Goal: Task Accomplishment & Management: Manage account settings

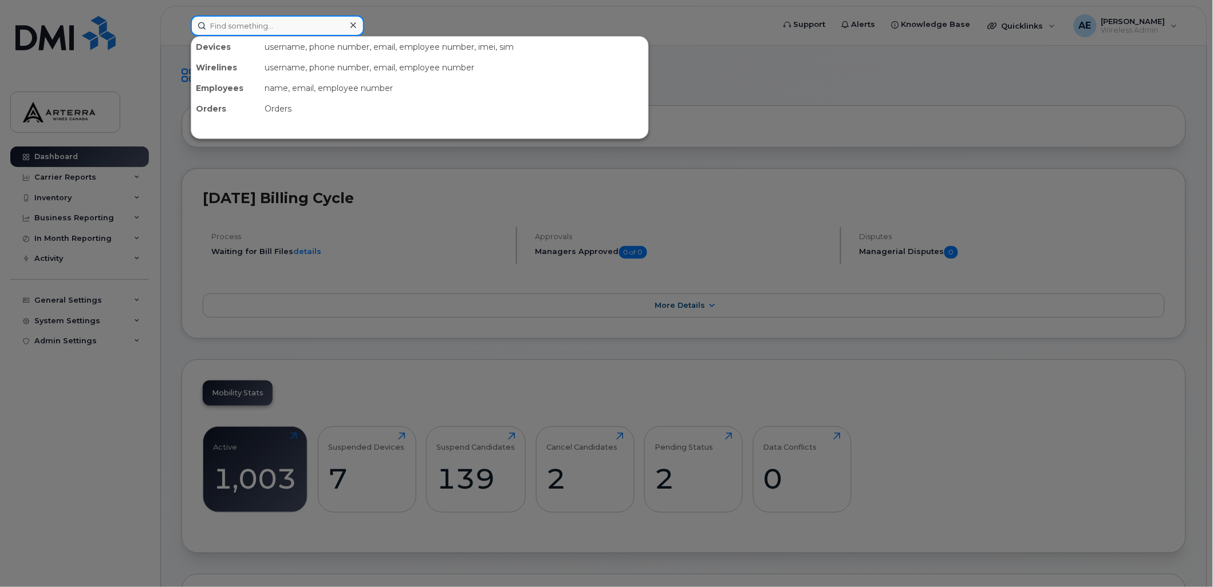
click at [281, 29] on input at bounding box center [277, 25] width 173 height 21
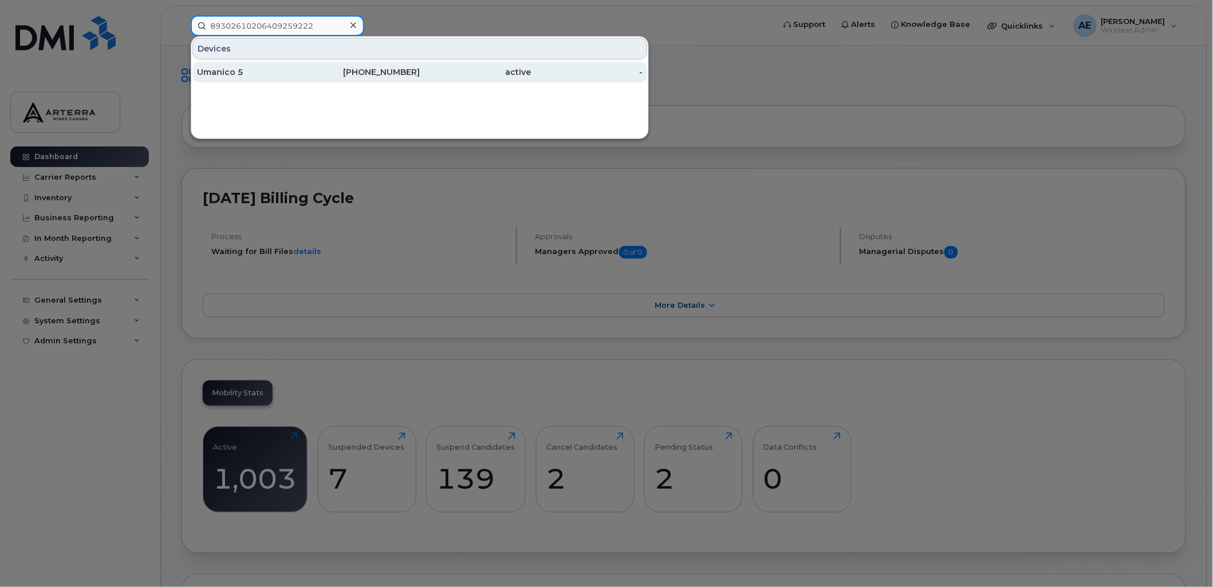
type input "89302610206409259222"
click at [238, 68] on div "Umanico 5" at bounding box center [253, 71] width 112 height 11
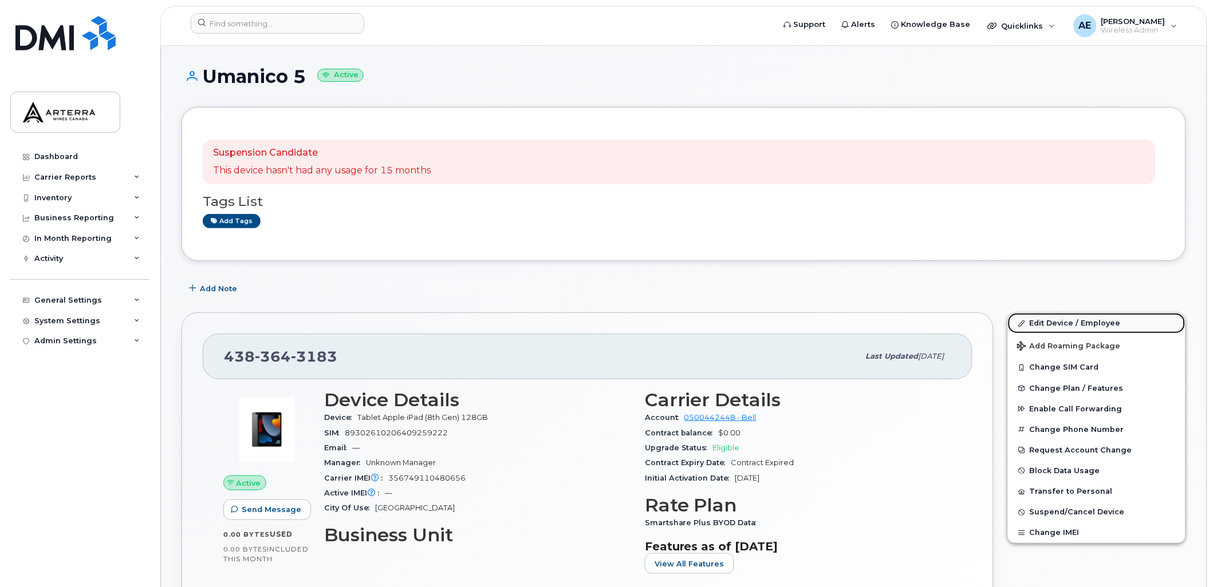
click at [1045, 319] on link "Edit Device / Employee" at bounding box center [1096, 323] width 177 height 21
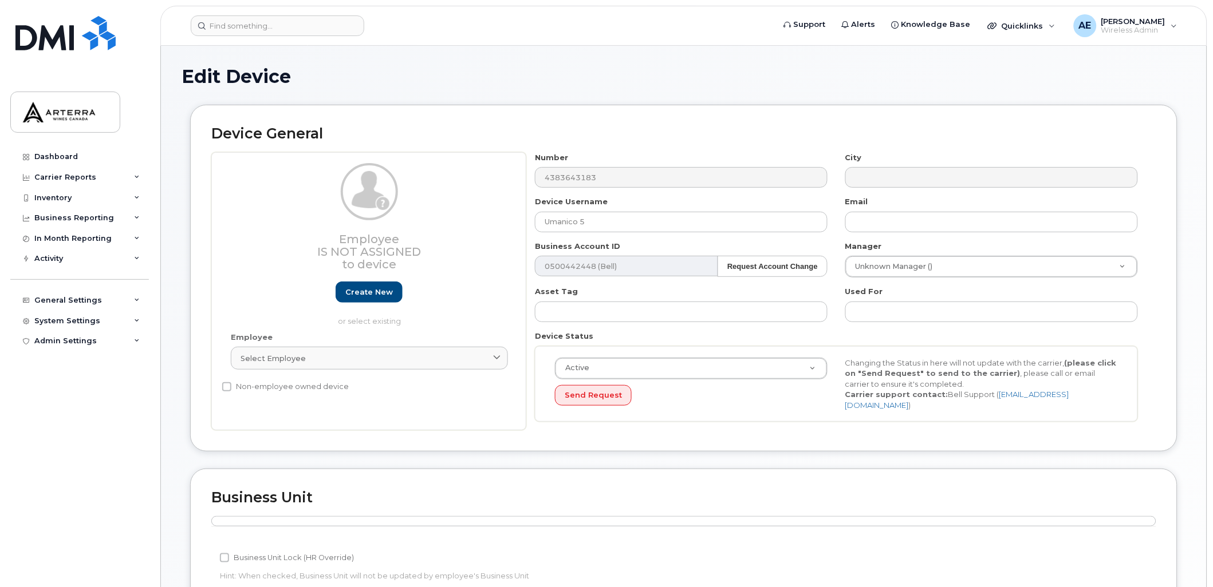
click at [632, 156] on div "Number 4383643183" at bounding box center [681, 170] width 310 height 36
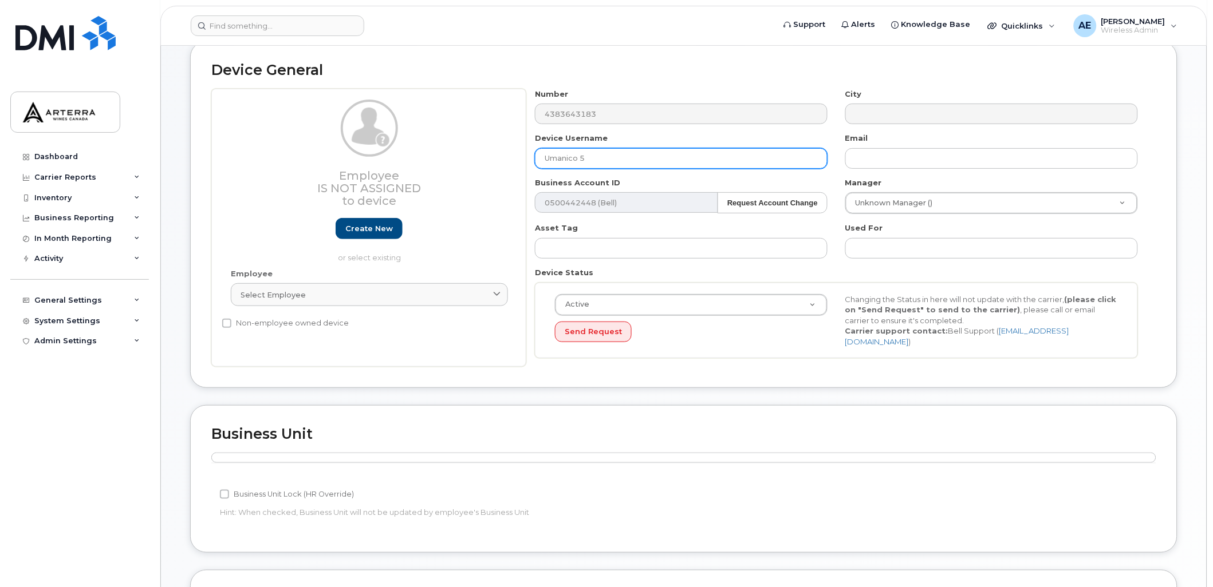
click at [632, 156] on input "Umanico 5" at bounding box center [681, 158] width 293 height 21
drag, startPoint x: 632, startPoint y: 156, endPoint x: 524, endPoint y: 157, distance: 107.7
click at [524, 157] on div "Employee Is not assigned to device Create new or select existing Employee Selec…" at bounding box center [683, 228] width 945 height 279
paste input "4383643183"
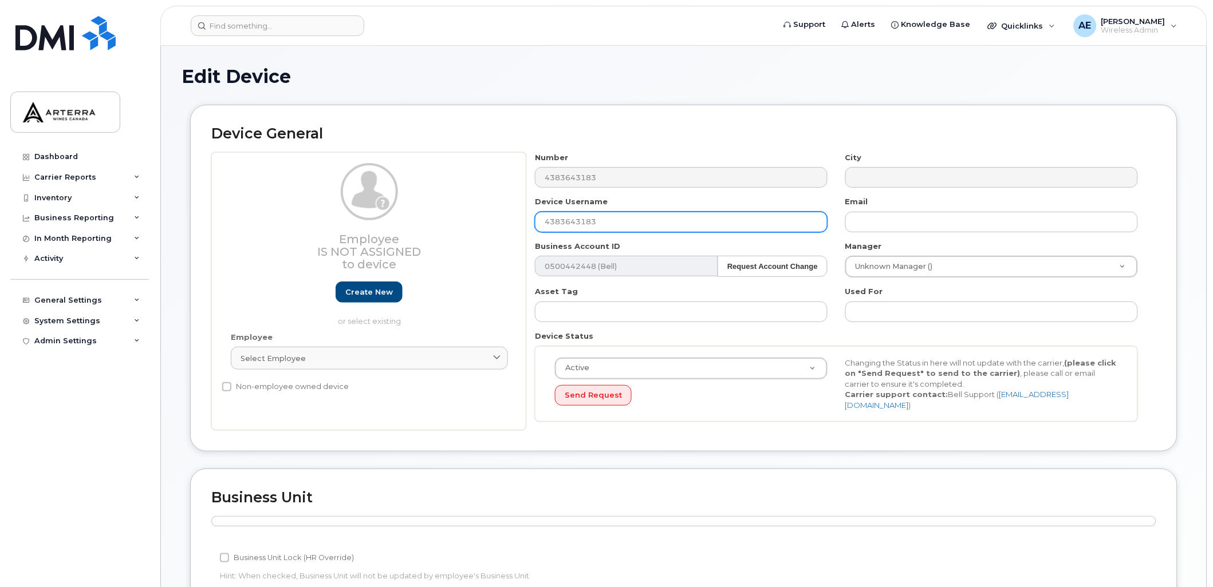
drag, startPoint x: 662, startPoint y: 215, endPoint x: 467, endPoint y: 220, distance: 195.9
click at [467, 220] on div "Employee Is not assigned to device Create new or select existing Employee Selec…" at bounding box center [683, 291] width 945 height 279
type input "Wine Rack 033"
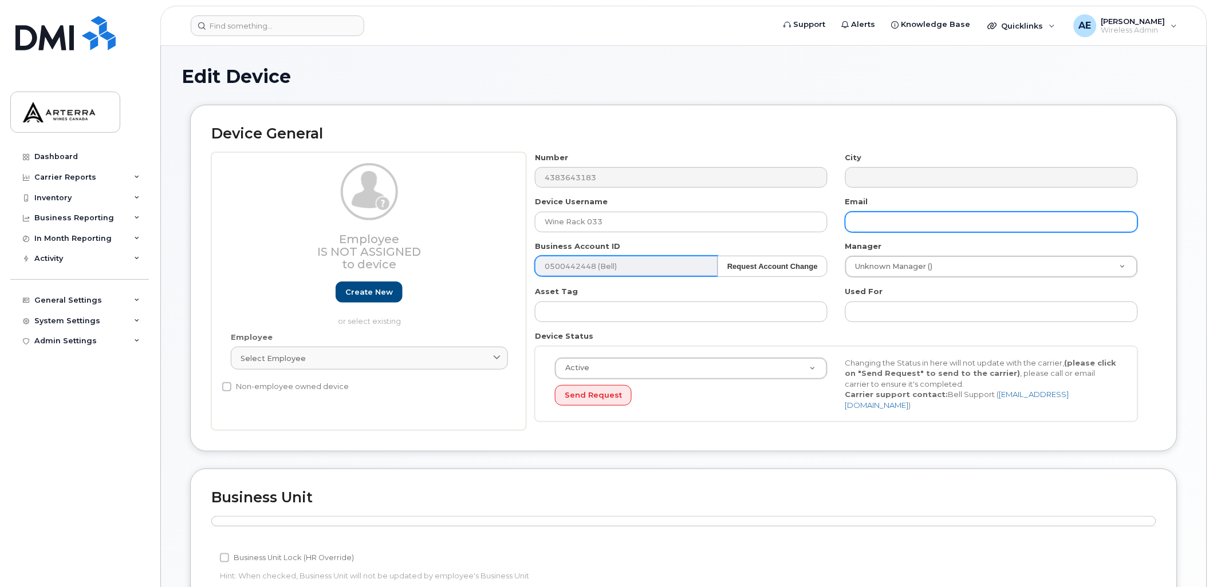
type input "Gillian.Muir@WineRack.com"
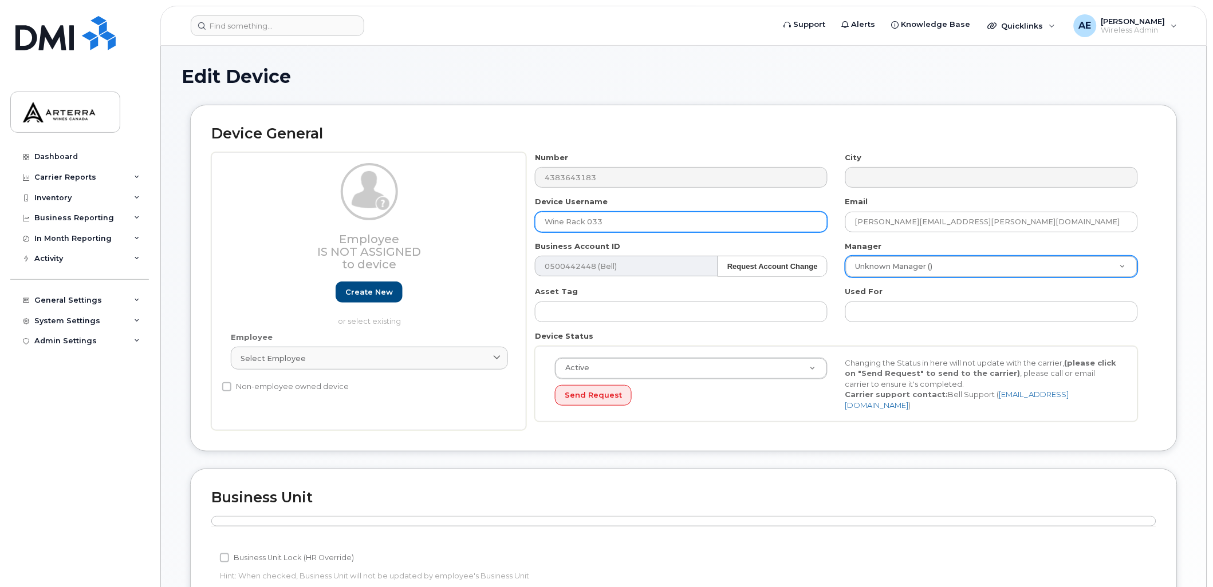
click at [615, 222] on input "Wine Rack 033" at bounding box center [681, 222] width 293 height 21
type input "Wine Rack 036"
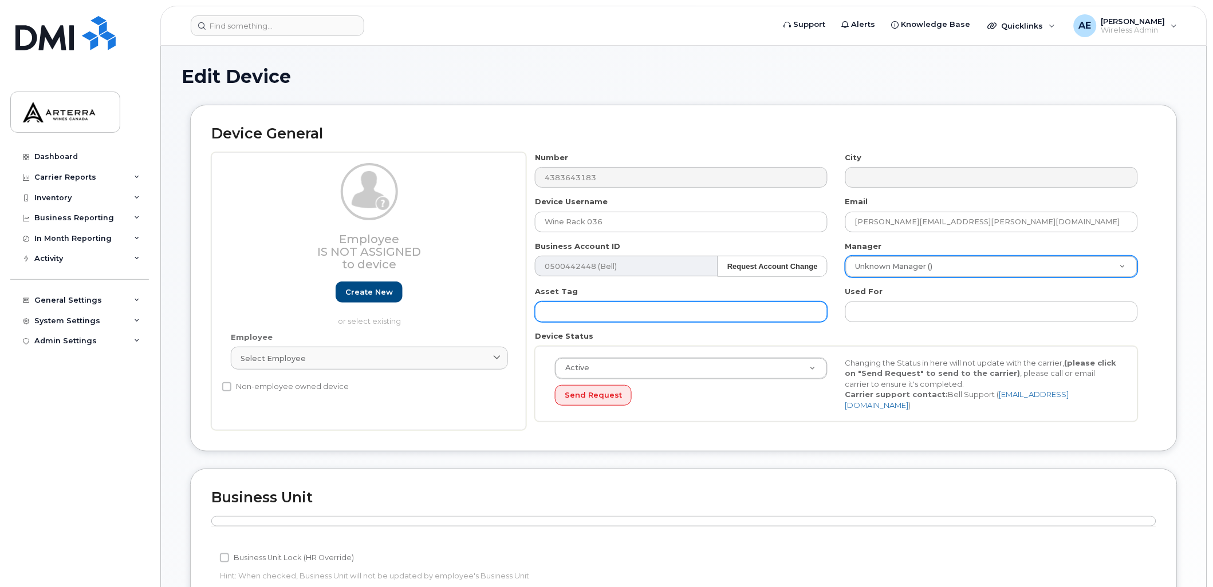
click at [625, 311] on input "text" at bounding box center [681, 312] width 293 height 21
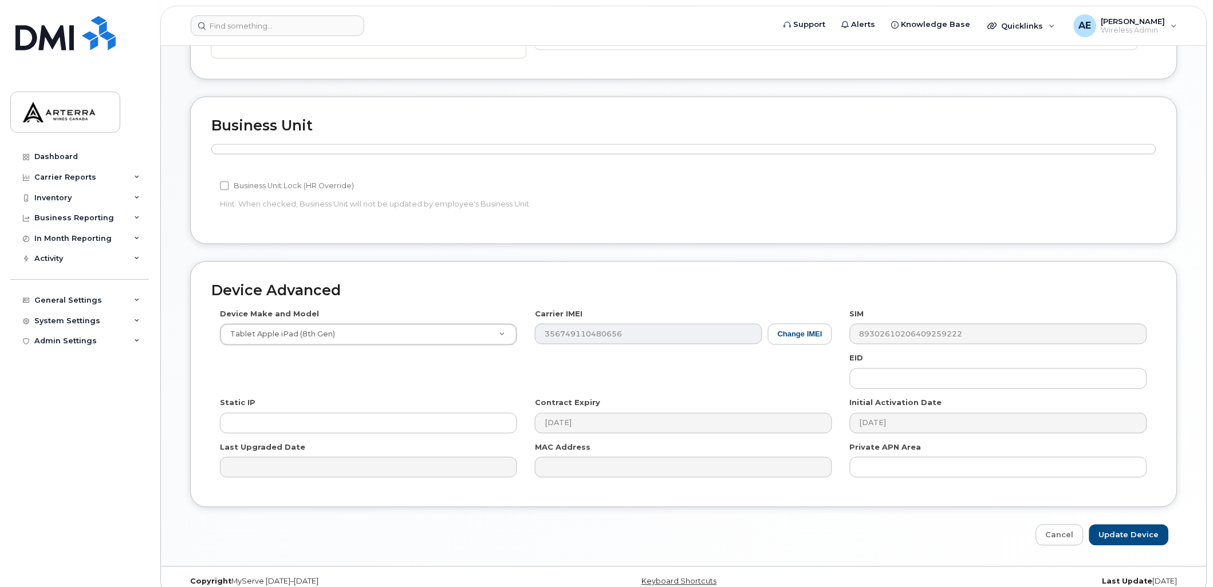
scroll to position [384, 0]
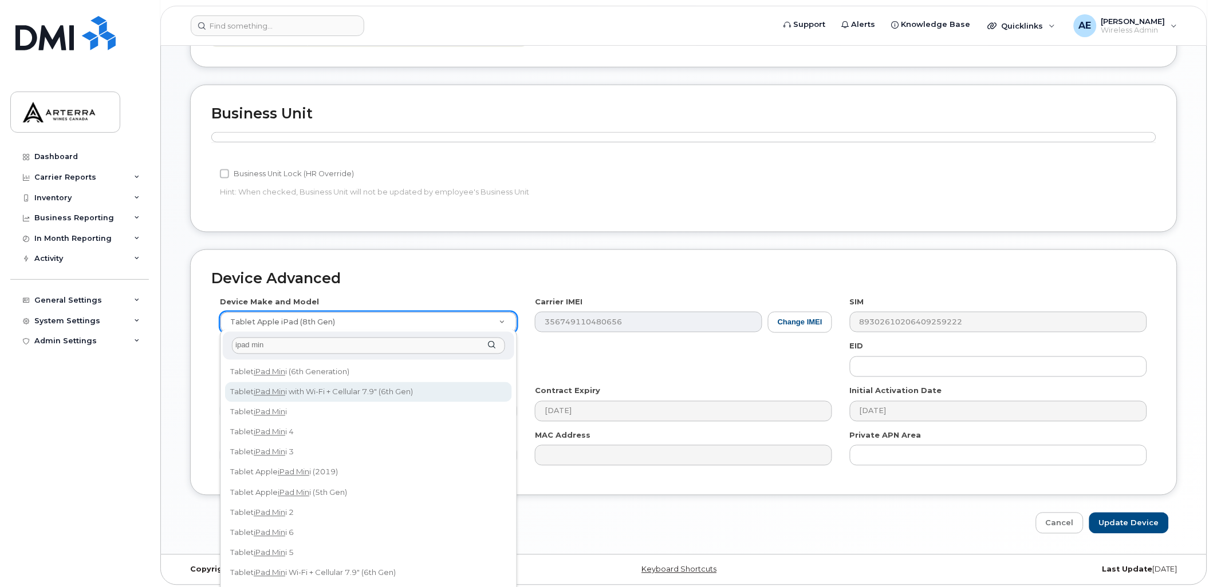
type input "ipad min"
select select "3047"
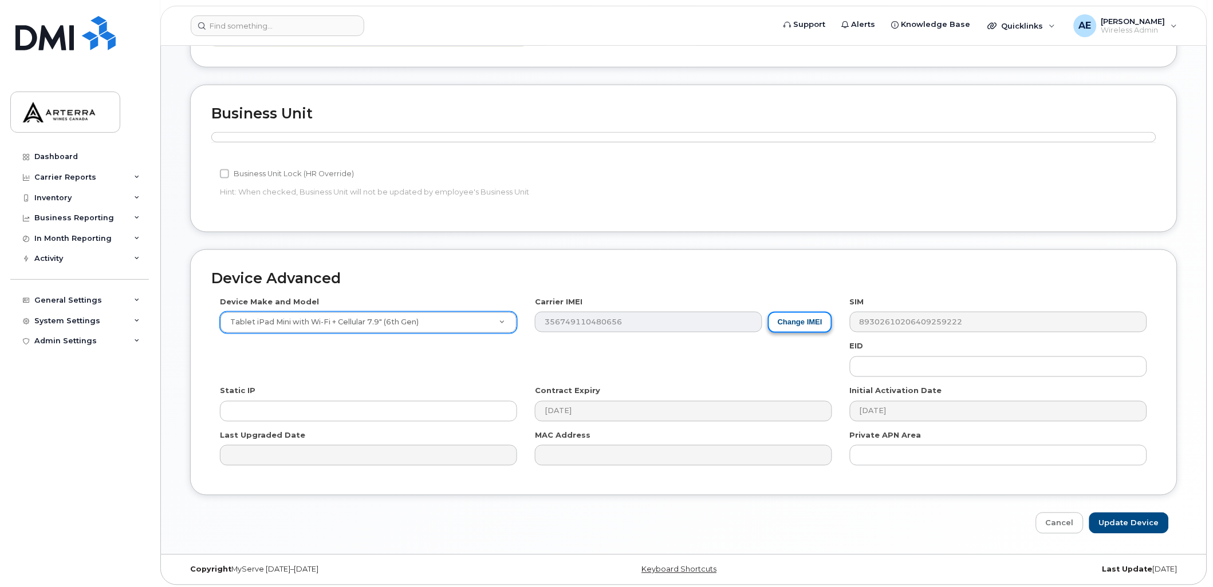
click at [804, 318] on button "Change IMEI" at bounding box center [800, 322] width 64 height 21
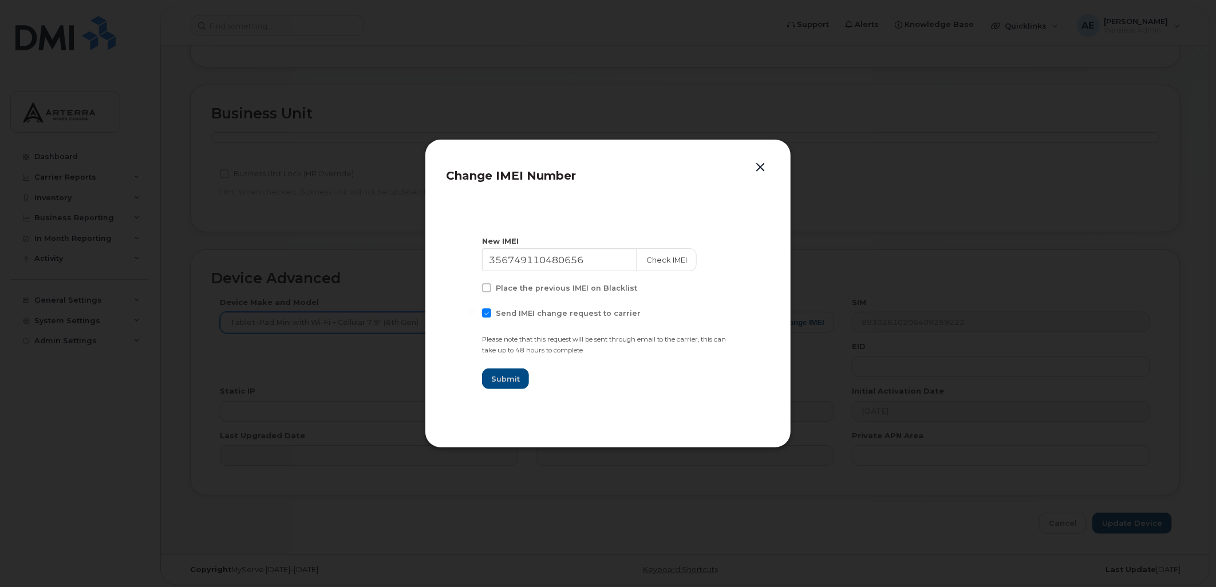
click at [504, 309] on span "Send IMEI change request to carrier" at bounding box center [568, 313] width 145 height 9
click at [474, 309] on input "Send IMEI change request to carrier" at bounding box center [471, 312] width 6 height 6
checkbox input "false"
click at [542, 252] on input "356749110480656" at bounding box center [560, 259] width 156 height 23
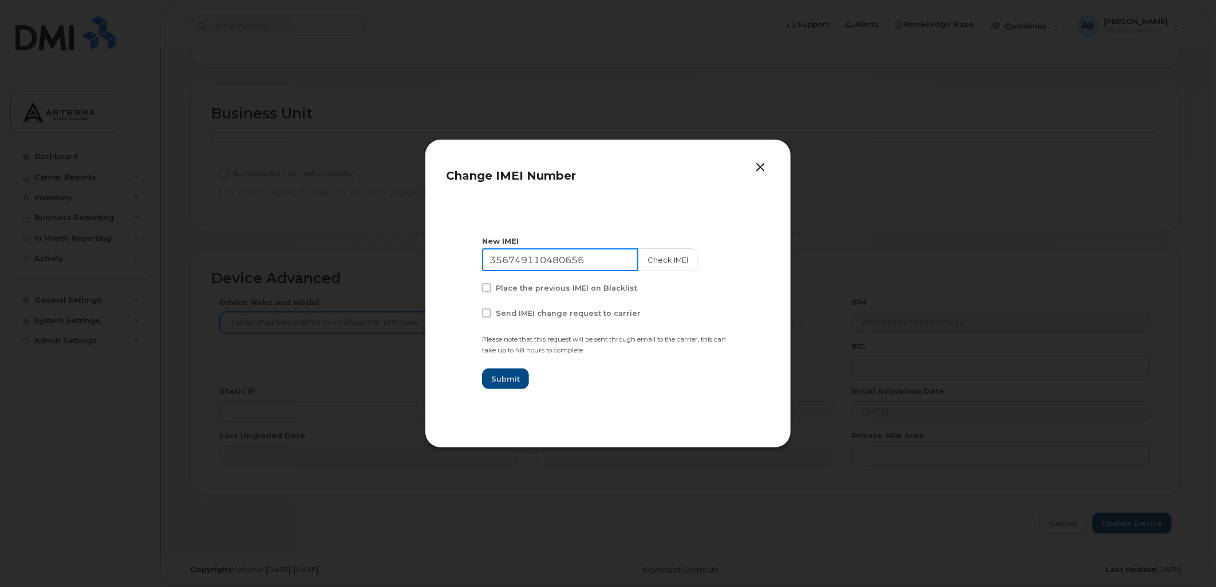
click at [544, 254] on input "356749110480656" at bounding box center [560, 259] width 156 height 23
click at [545, 254] on input "356749110480656" at bounding box center [560, 259] width 156 height 23
paste input "7153134637970"
type input "357153134637970"
click at [655, 258] on button "Check IMEI" at bounding box center [667, 259] width 60 height 23
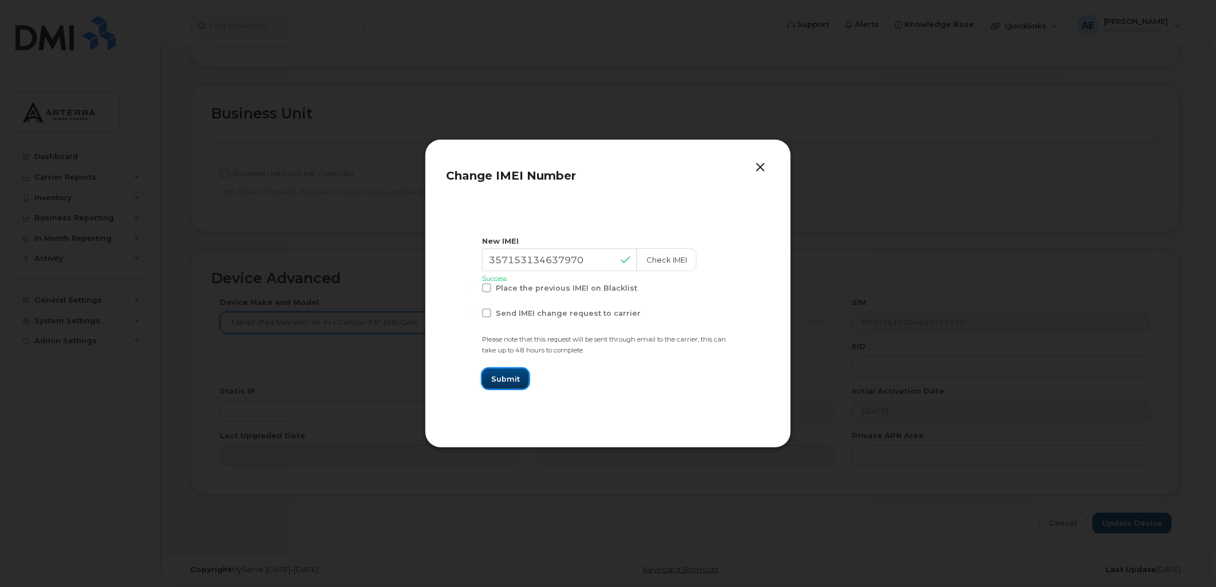
click at [506, 375] on span "Submit" at bounding box center [505, 379] width 29 height 11
type input "357153134637970"
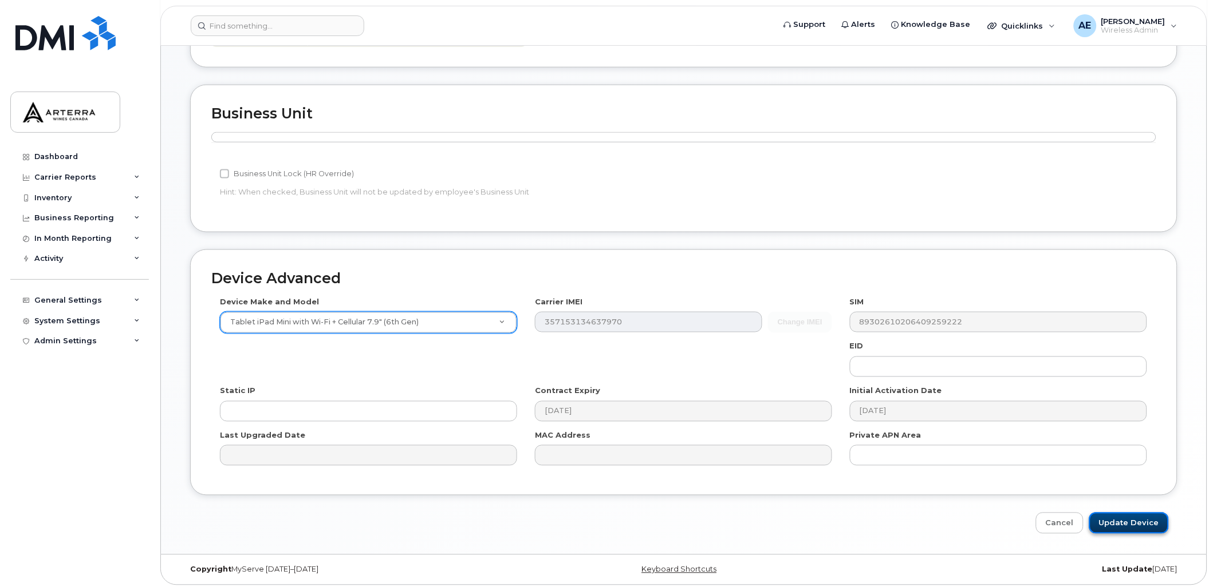
click at [1127, 513] on input "Update Device" at bounding box center [1129, 523] width 80 height 21
type input "Saving..."
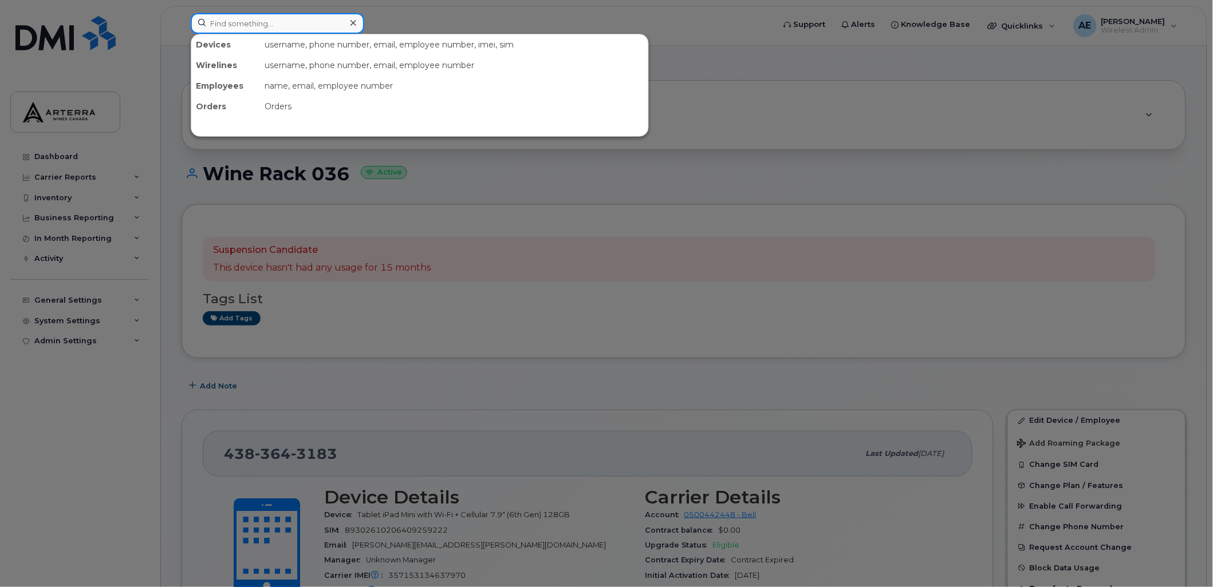
click at [334, 19] on input at bounding box center [277, 23] width 173 height 21
paste input "4383361856"
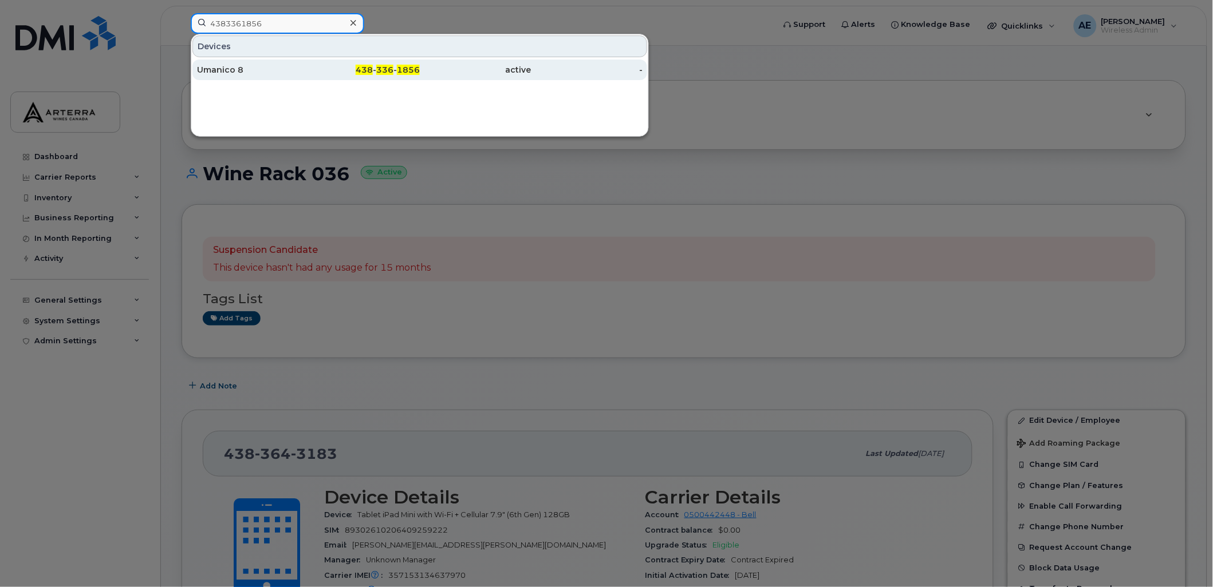
type input "4383361856"
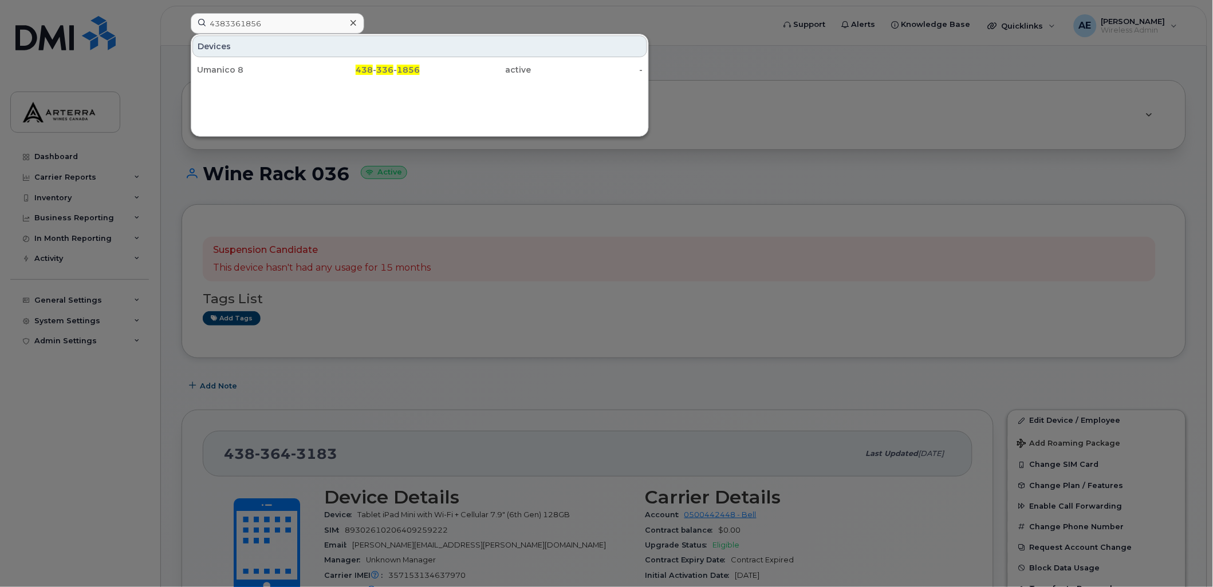
drag, startPoint x: 220, startPoint y: 66, endPoint x: 220, endPoint y: 94, distance: 27.5
click at [220, 66] on div "Umanico 8" at bounding box center [253, 69] width 112 height 11
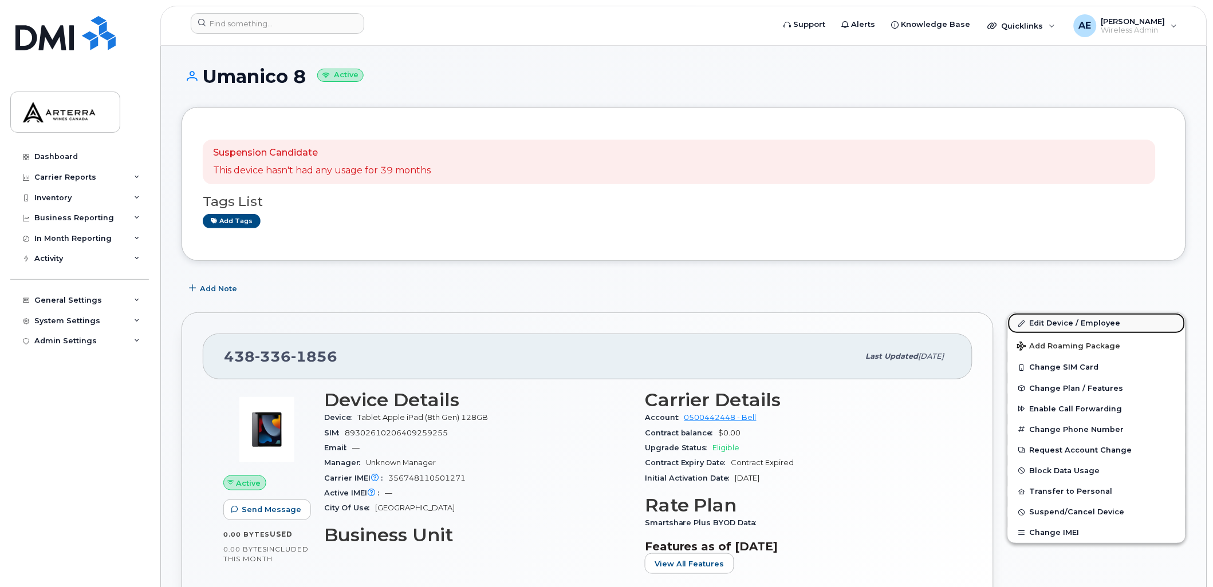
click at [1078, 323] on link "Edit Device / Employee" at bounding box center [1096, 323] width 177 height 21
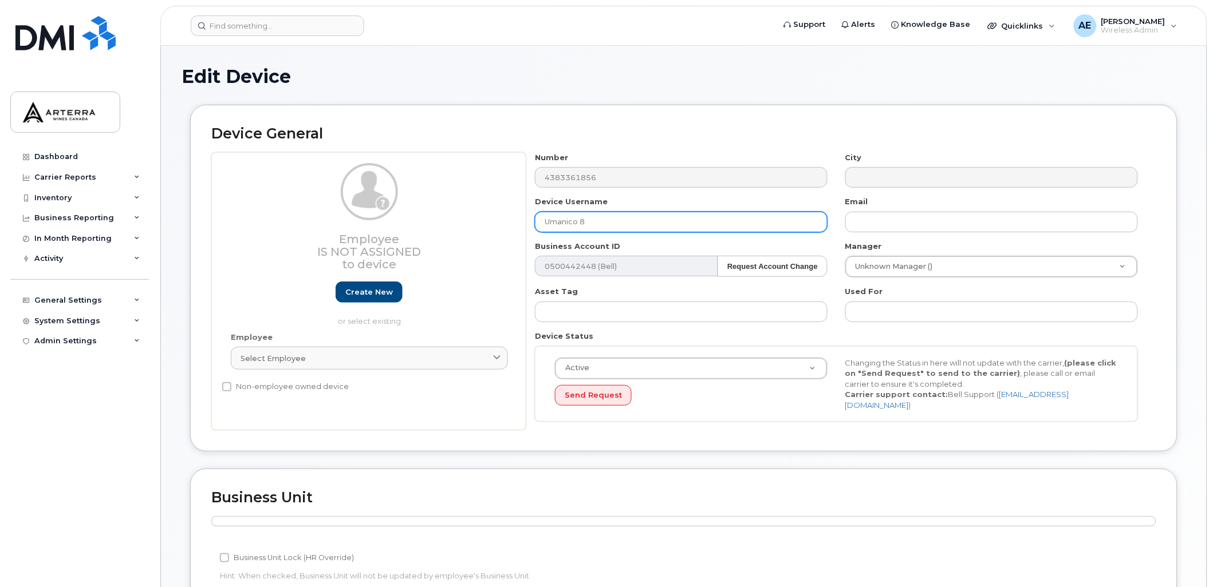
click at [609, 216] on input "Umanico 8" at bounding box center [681, 222] width 293 height 21
type input "Wine Rack 036"
type input "[PERSON_NAME][EMAIL_ADDRESS][PERSON_NAME][DOMAIN_NAME]"
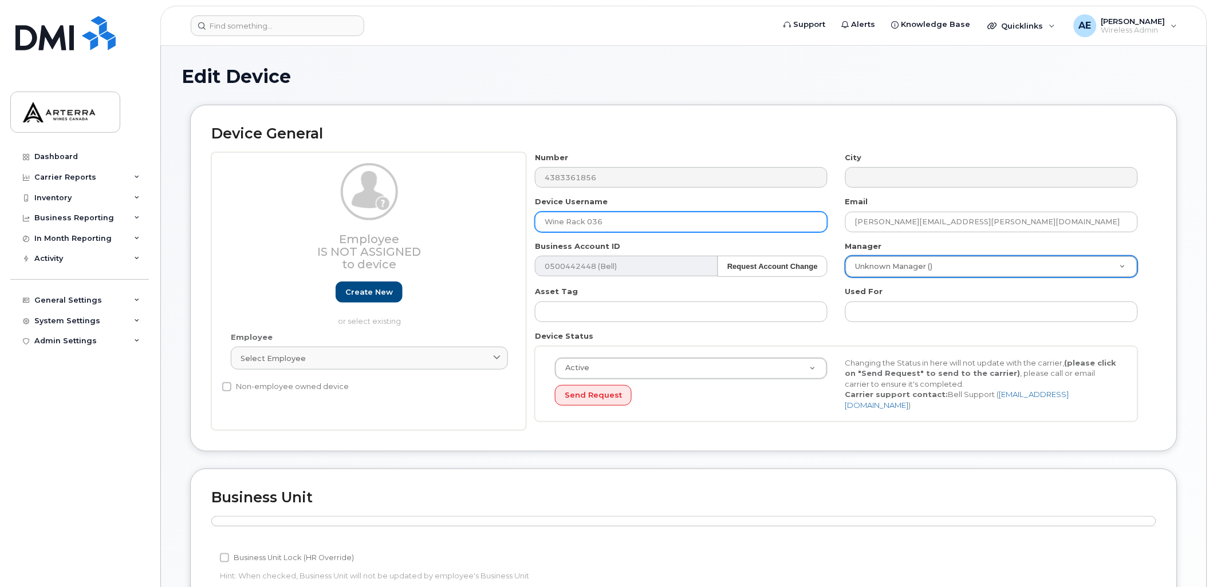
click at [644, 231] on input "Wine Rack 036" at bounding box center [681, 222] width 293 height 21
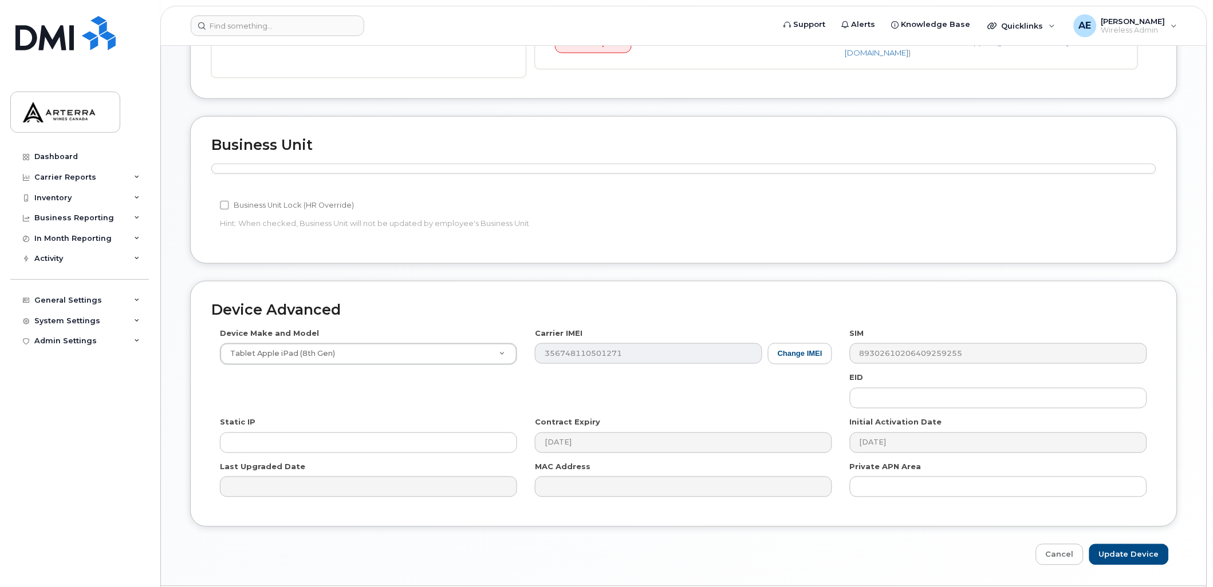
scroll to position [384, 0]
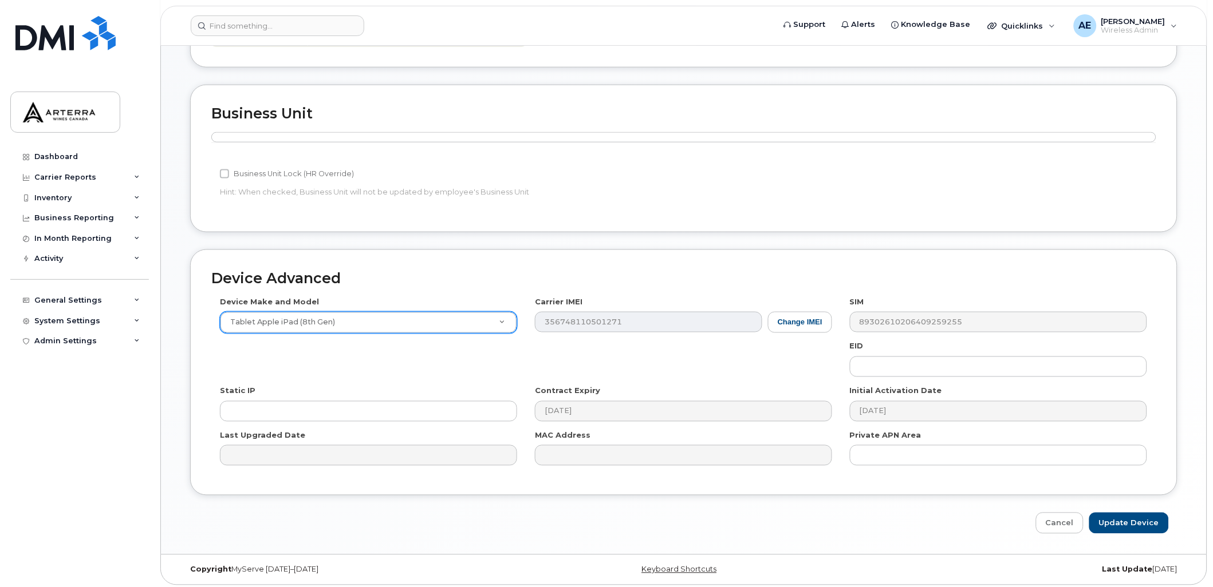
type input "Wine Rack 050"
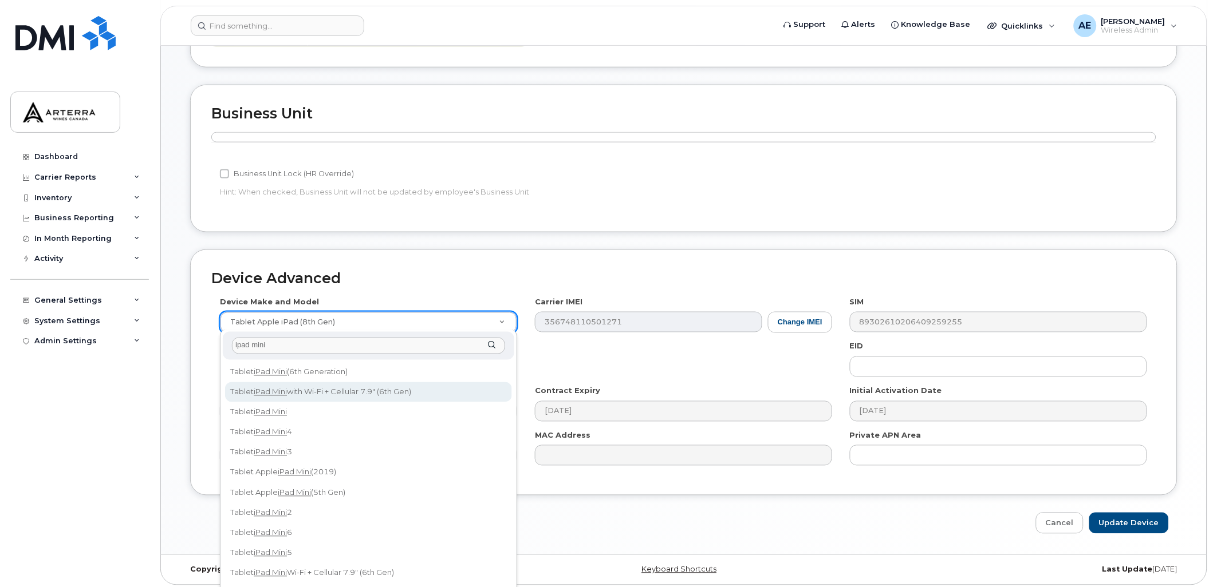
type input "ipad mini"
select select "3047"
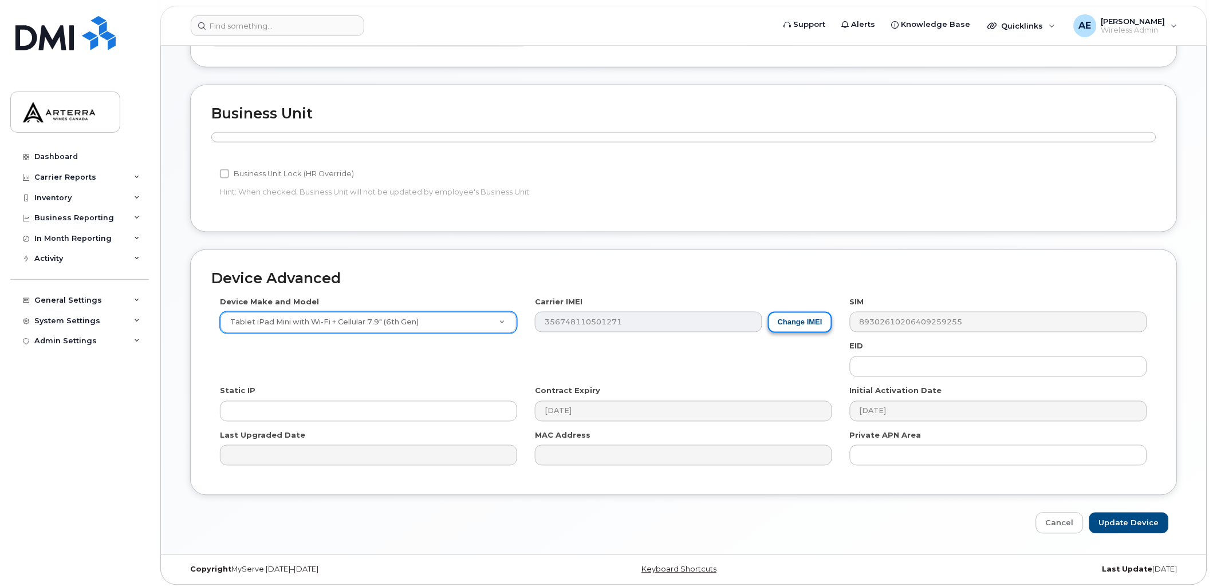
drag, startPoint x: 637, startPoint y: 313, endPoint x: 810, endPoint y: 321, distance: 173.1
click at [810, 321] on button "Change IMEI" at bounding box center [800, 322] width 64 height 21
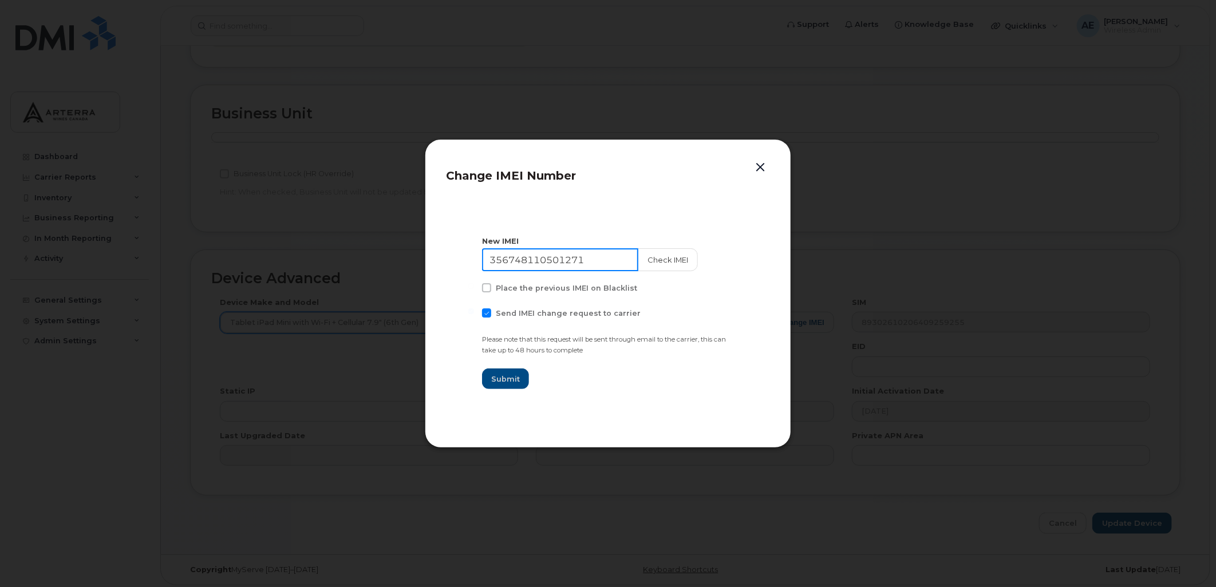
click at [554, 256] on input "356748110501271" at bounding box center [560, 259] width 156 height 23
paste input "7153137680696"
type input "357153137680696"
click at [669, 250] on button "Check IMEI" at bounding box center [667, 259] width 60 height 23
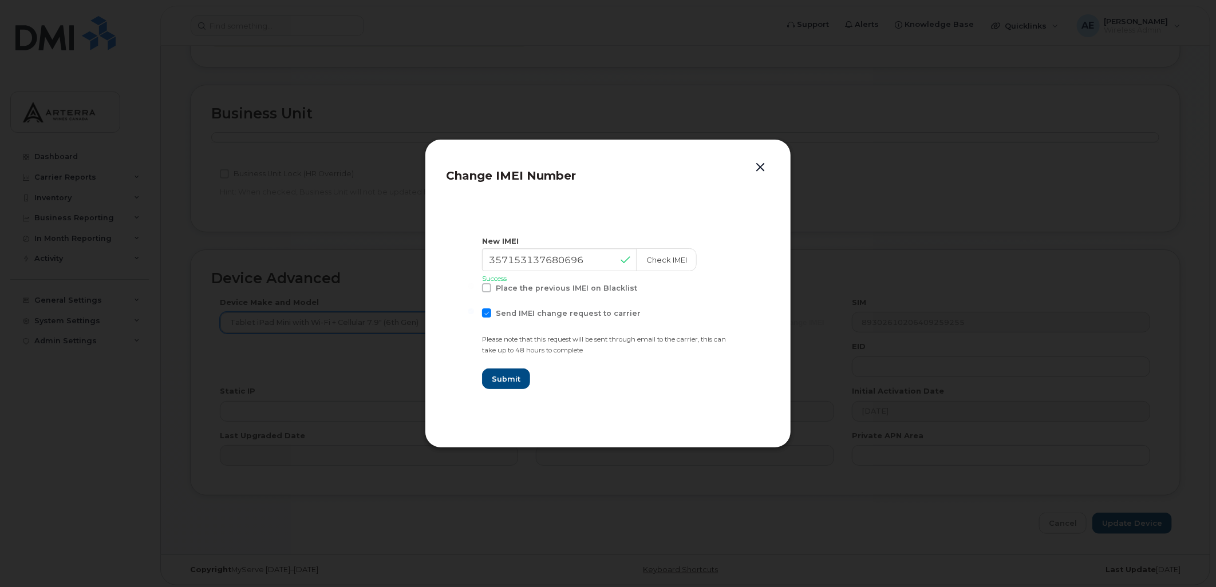
click at [489, 317] on span at bounding box center [486, 313] width 9 height 9
click at [474, 314] on input "Send IMEI change request to carrier" at bounding box center [471, 312] width 6 height 6
checkbox input "false"
click at [511, 381] on span "Submit" at bounding box center [505, 379] width 29 height 11
type input "357153137680696"
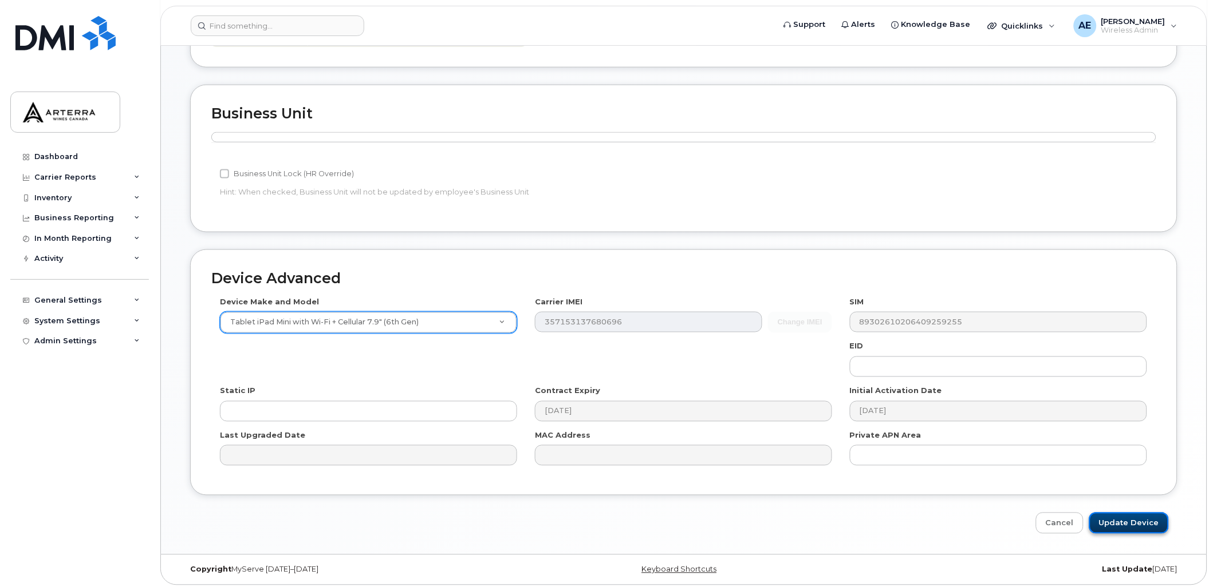
click at [1148, 522] on input "Update Device" at bounding box center [1129, 523] width 80 height 21
type input "Saving..."
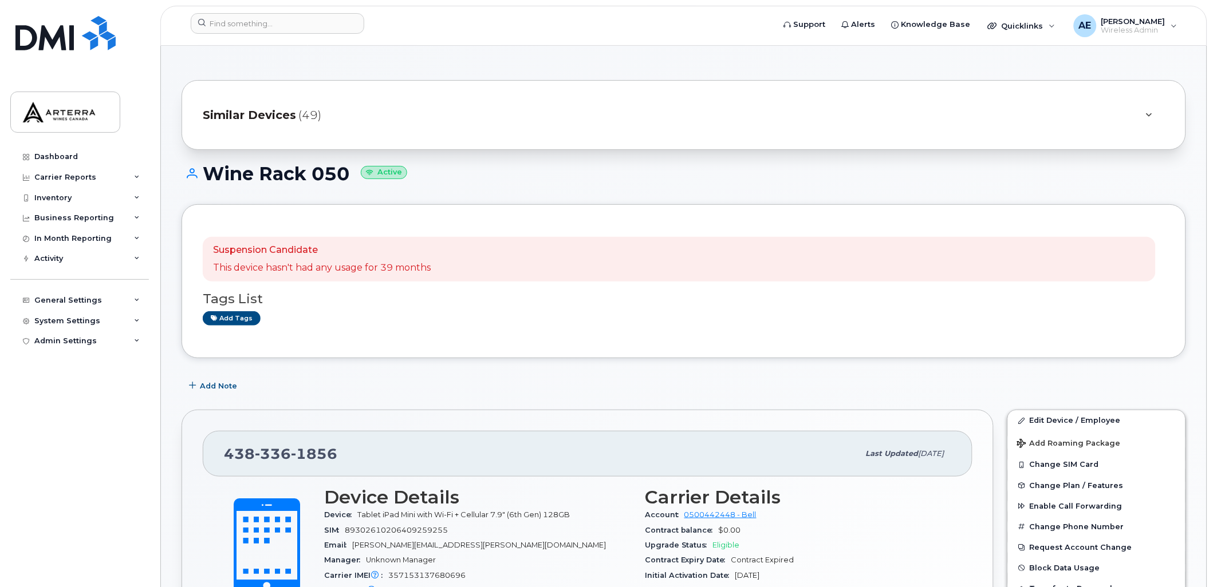
click at [321, 454] on span "1856" at bounding box center [314, 453] width 46 height 17
copy span "[PHONE_NUMBER]"
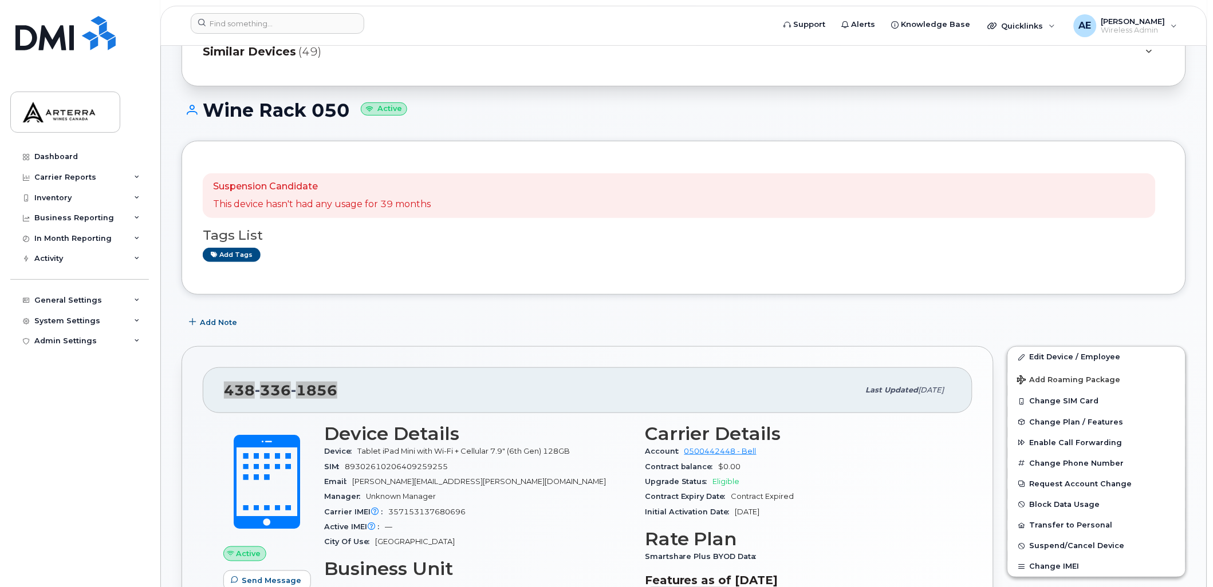
scroll to position [127, 0]
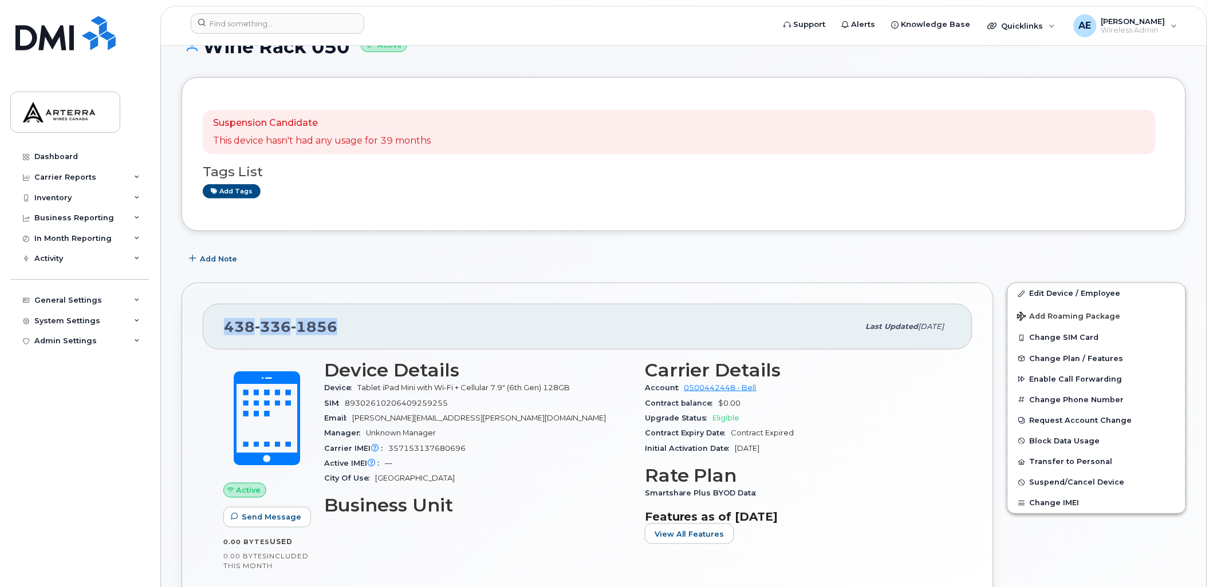
copy span "[PHONE_NUMBER]"
click at [552, 191] on div "Add tags" at bounding box center [679, 191] width 953 height 14
